Goal: Task Accomplishment & Management: Manage account settings

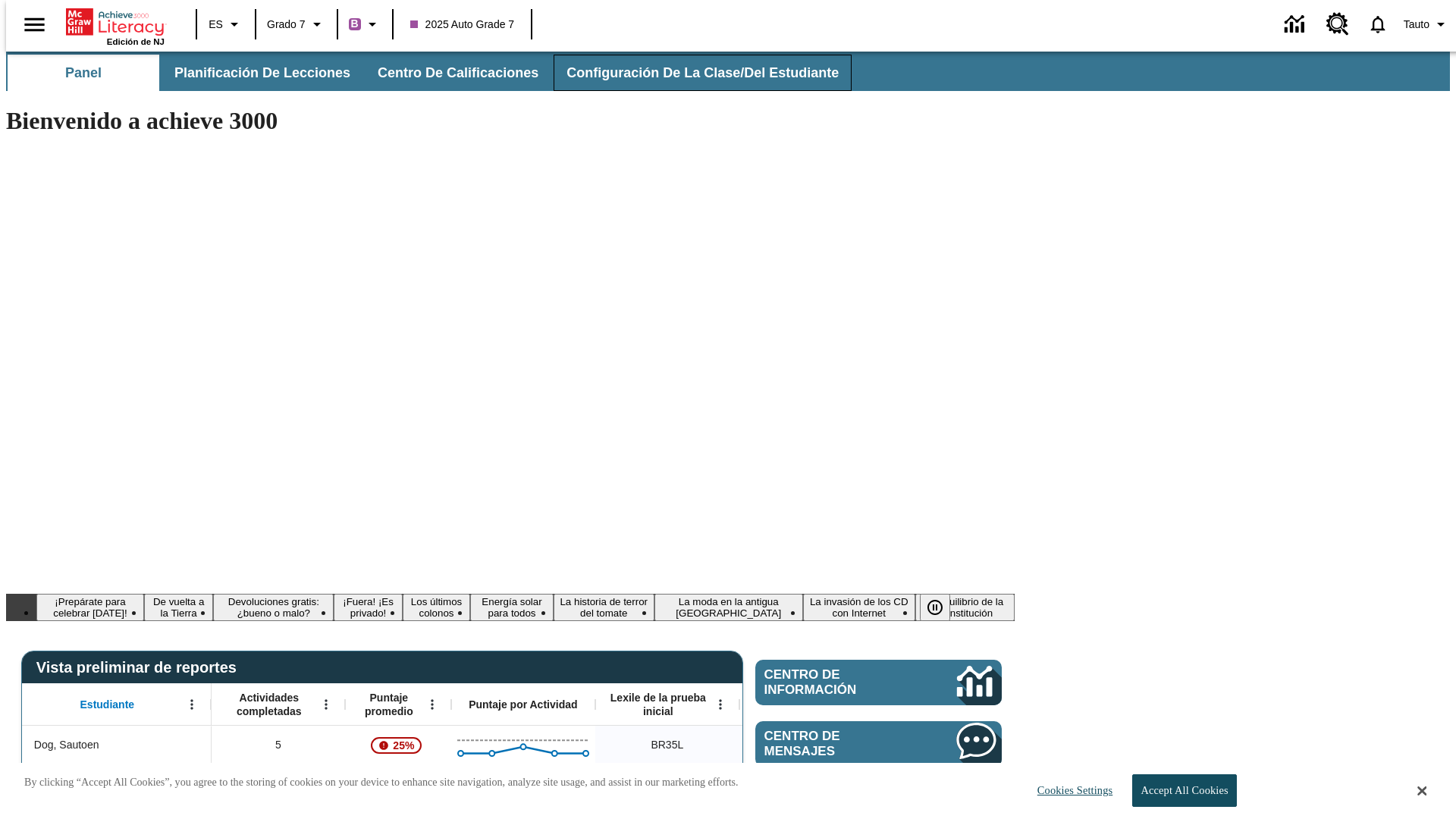
click at [686, 73] on span "Configuración de la clase/del estudiante" at bounding box center [703, 74] width 272 height 17
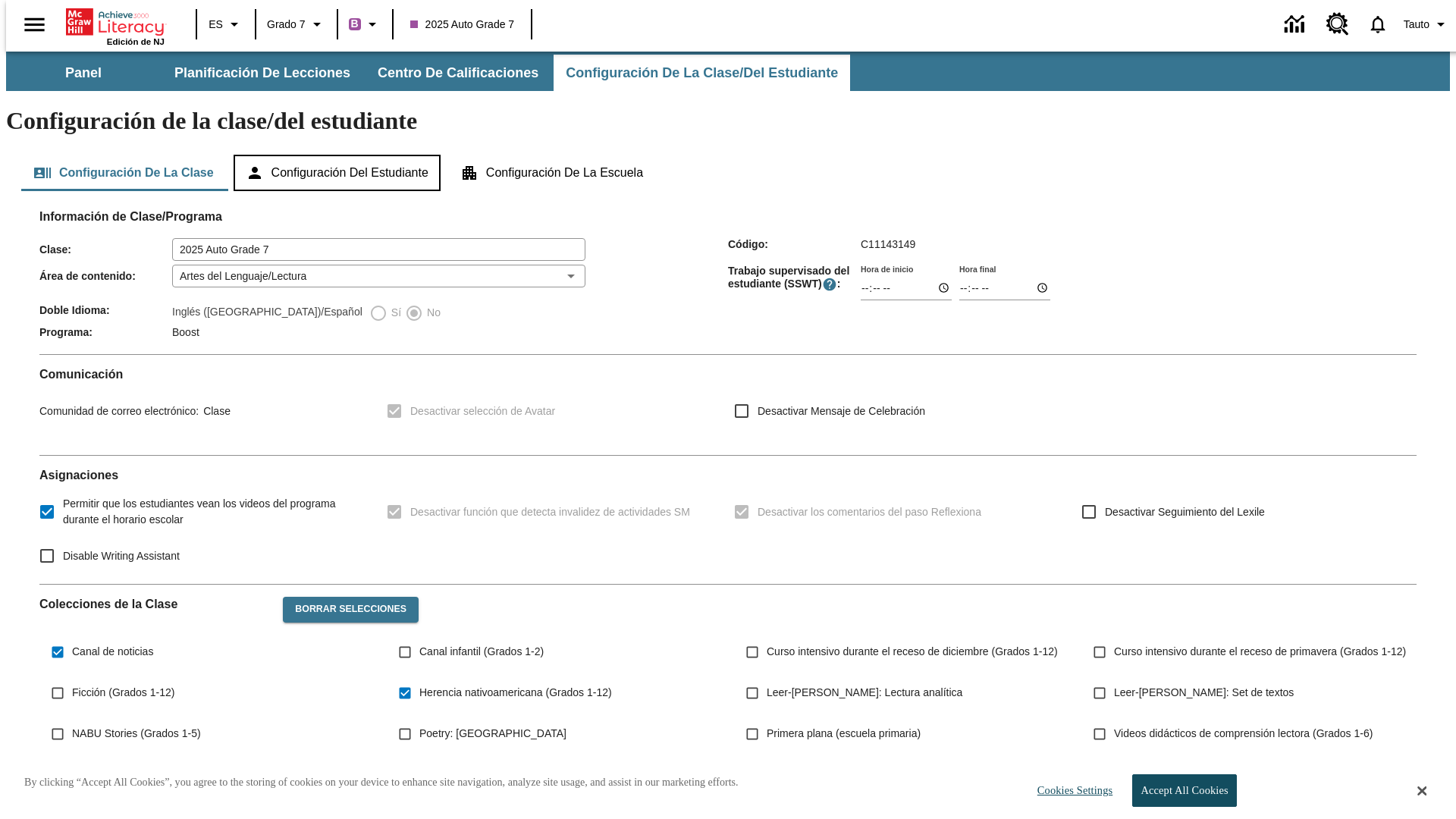
click at [338, 155] on button "Configuración del estudiante" at bounding box center [337, 173] width 207 height 36
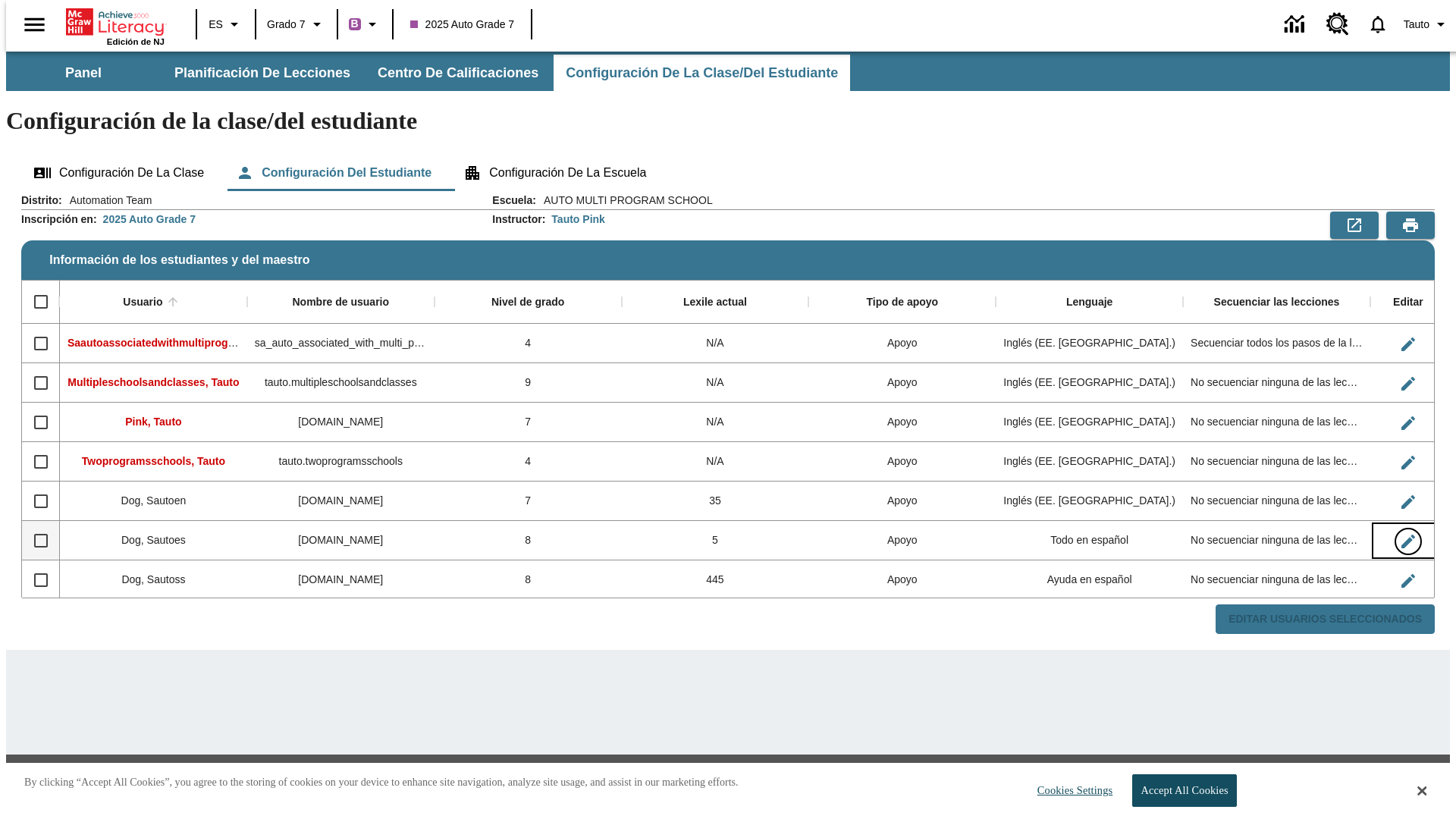
click at [1401, 534] on icon "Editar Usuario" at bounding box center [1408, 541] width 13 height 13
